Goal: Transaction & Acquisition: Obtain resource

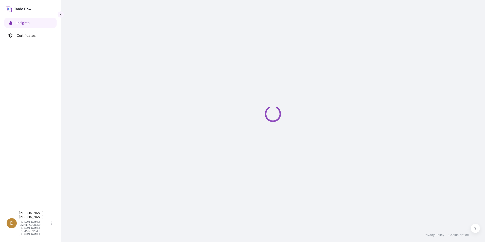
select select "2025"
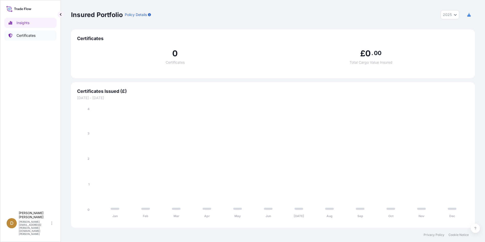
click at [33, 39] on link "Certificates" at bounding box center [30, 35] width 52 height 10
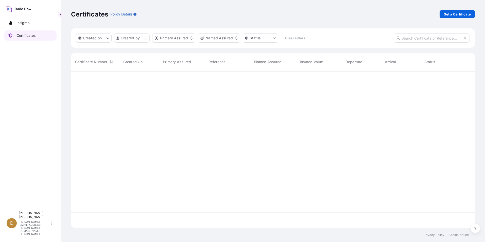
scroll to position [156, 400]
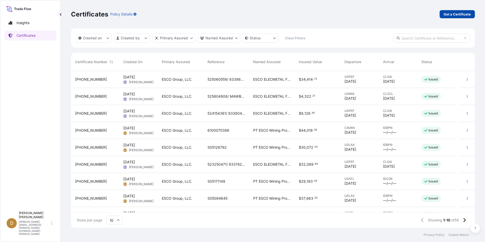
click at [454, 14] on p "Get a Certificate" at bounding box center [456, 14] width 27 height 5
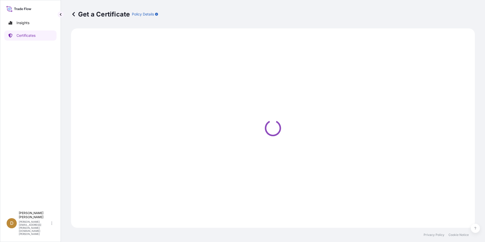
select select "Ocean Vessel"
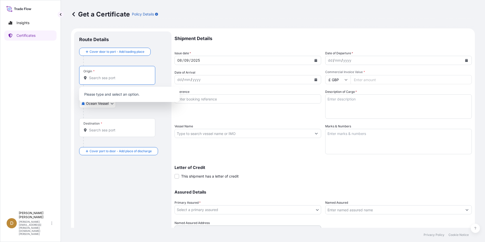
click at [111, 77] on input "Origin *" at bounding box center [119, 77] width 60 height 5
paste input "USLAX"
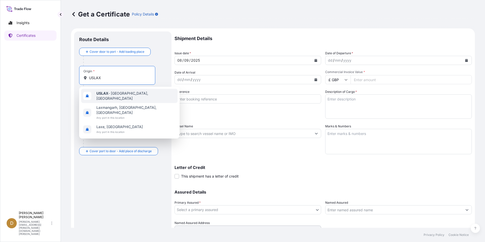
click at [108, 95] on b "USLAX" at bounding box center [102, 93] width 12 height 4
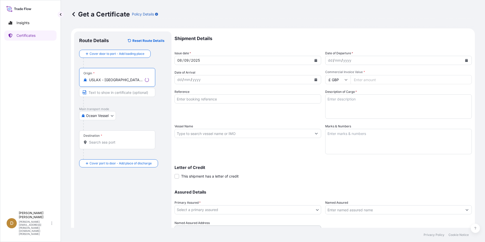
type input "USLAX - [GEOGRAPHIC_DATA], [GEOGRAPHIC_DATA]"
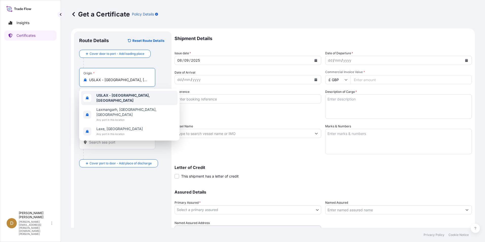
click at [132, 93] on div "USLAX - [GEOGRAPHIC_DATA], [GEOGRAPHIC_DATA]" at bounding box center [129, 98] width 96 height 14
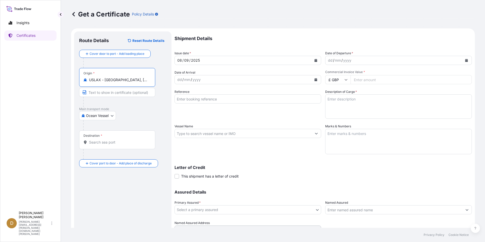
click at [110, 140] on input "Destination *" at bounding box center [119, 142] width 60 height 5
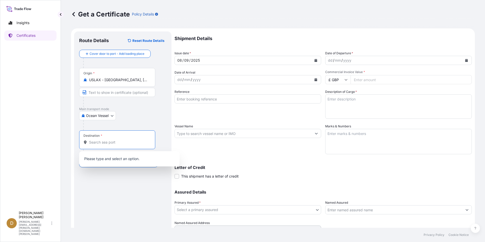
paste input "IDBPN"
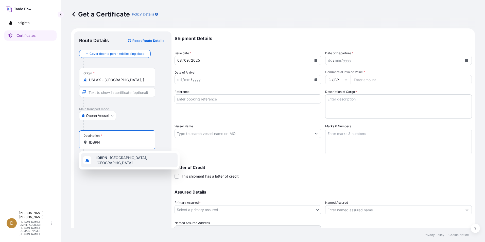
click at [125, 160] on span "IDBPN - [GEOGRAPHIC_DATA], [GEOGRAPHIC_DATA]" at bounding box center [135, 160] width 79 height 10
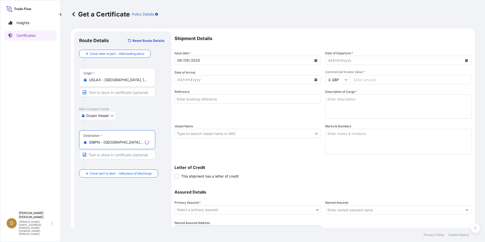
type input "IDBPN - [GEOGRAPHIC_DATA], [GEOGRAPHIC_DATA]"
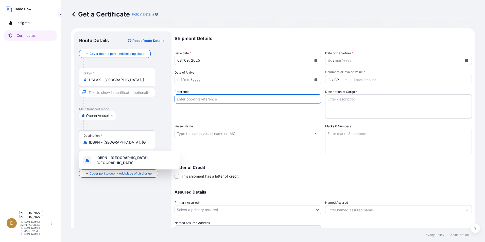
click at [225, 98] on input "Reference" at bounding box center [247, 98] width 147 height 9
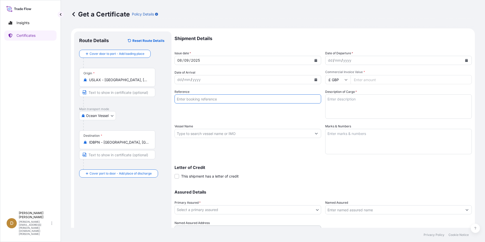
paste input "S05176031"
type input "S05176031"
click at [462, 61] on button "Calendar" at bounding box center [466, 60] width 8 height 8
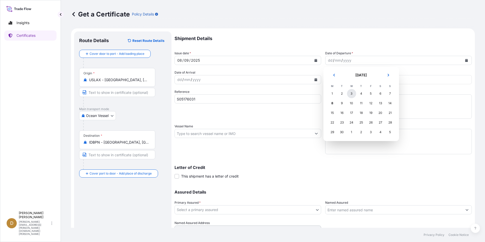
click at [351, 93] on div "3" at bounding box center [351, 93] width 9 height 9
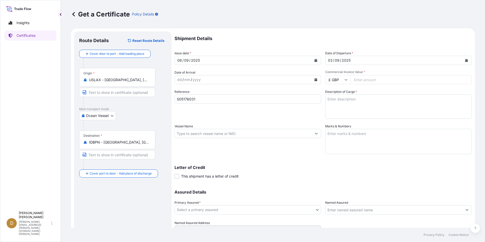
click at [345, 80] on icon at bounding box center [346, 80] width 3 height 2
click at [334, 116] on div "$ USD" at bounding box center [335, 115] width 21 height 10
type input "$ USD"
click at [396, 77] on input "Commercial Invoice Value *" at bounding box center [410, 79] width 121 height 9
type input "32675.81"
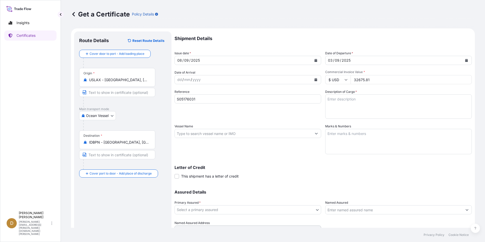
click at [352, 104] on textarea "Description of Cargo *" at bounding box center [398, 106] width 147 height 24
click at [376, 104] on textarea "Description of Cargo *" at bounding box center [398, 106] width 147 height 24
click at [407, 32] on p "Shipment Details" at bounding box center [322, 38] width 297 height 14
click at [355, 105] on textarea "Description of Cargo *" at bounding box center [398, 106] width 147 height 24
paste textarea "[PHONE_NUMBER] Excavating Teeth"
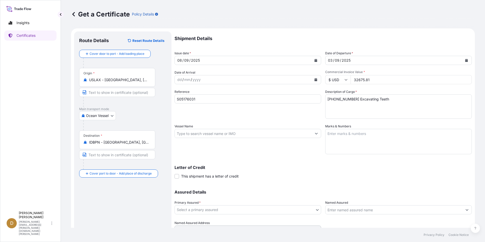
click at [415, 98] on textarea "[PHONE_NUMBER] Excavating Teeth" at bounding box center [398, 106] width 147 height 24
paste textarea "[PHONE_NUMBER] Cotters and Locking Devices"
click at [394, 36] on p "Shipment Details" at bounding box center [322, 38] width 297 height 14
click at [410, 111] on textarea "[PHONE_NUMBER] Excavating Teeth [PHONE_NUMBER] Cotters and Locking Devices" at bounding box center [398, 106] width 147 height 24
paste textarea "[PHONE_NUMBER] Other Hand Tools"
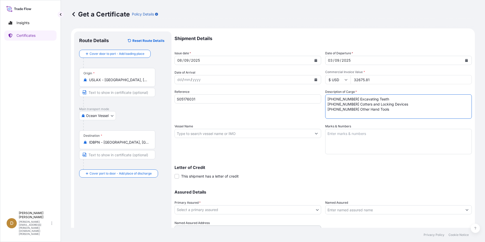
type textarea "[PHONE_NUMBER] Excavating Teeth [PHONE_NUMBER] Cotters and Locking Devices [PHO…"
click at [412, 39] on p "Shipment Details" at bounding box center [322, 38] width 297 height 14
click at [221, 208] on body "Insights Certificates D Dancel Canelas [EMAIL_ADDRESS][PERSON_NAME][DOMAIN_NAME…" at bounding box center [242, 121] width 485 height 242
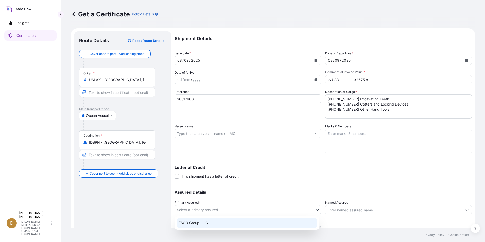
click at [208, 222] on div "ESCO Group, LLC." at bounding box center [246, 222] width 141 height 9
select select "31790"
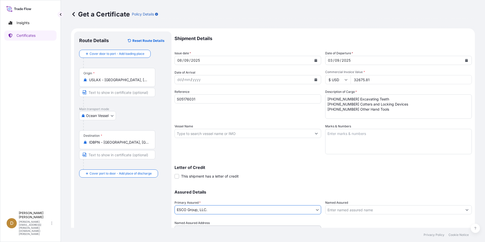
click at [360, 208] on input "Named Assured" at bounding box center [393, 209] width 137 height 9
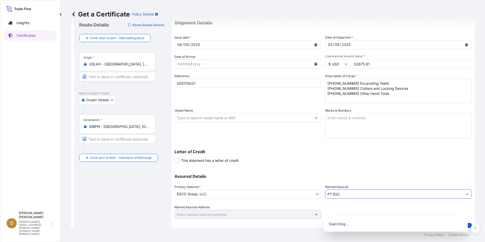
scroll to position [24, 0]
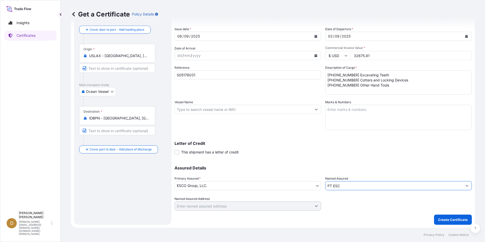
click at [354, 185] on input "PT ESC" at bounding box center [393, 185] width 137 height 9
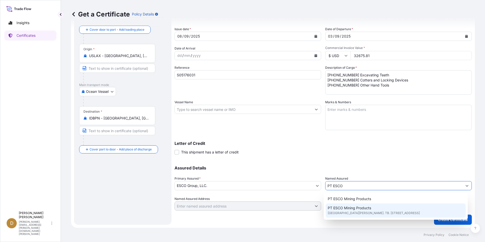
click at [353, 213] on span "[GEOGRAPHIC_DATA][PERSON_NAME]. TB. [STREET_ADDRESS]" at bounding box center [374, 212] width 92 height 5
type input "PT ESCO Mining Products"
type input "[GEOGRAPHIC_DATA][PERSON_NAME]. TB. Simatupang No. 2"
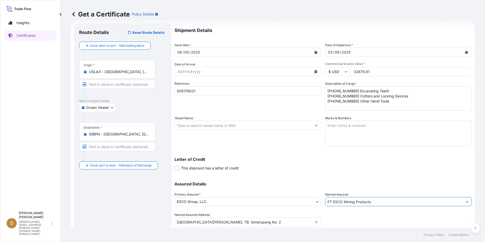
scroll to position [0, 0]
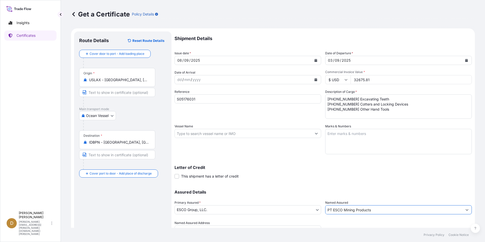
type input "PT ESCO Mining Products"
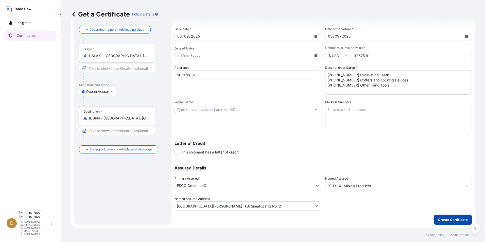
click at [441, 221] on p "Create Certificate" at bounding box center [453, 219] width 30 height 5
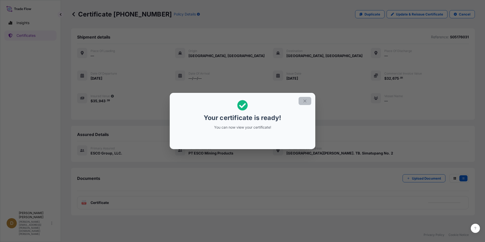
click at [305, 103] on icon "button" at bounding box center [304, 101] width 5 height 5
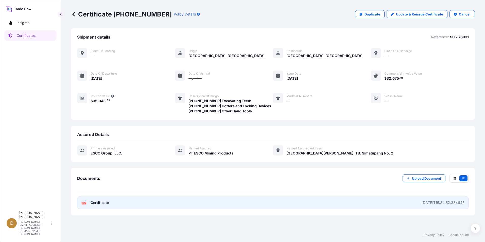
click at [429, 205] on link "PDF Certificate [DATE]T15:34:52.384645" at bounding box center [272, 202] width 391 height 13
